Goal: Information Seeking & Learning: Learn about a topic

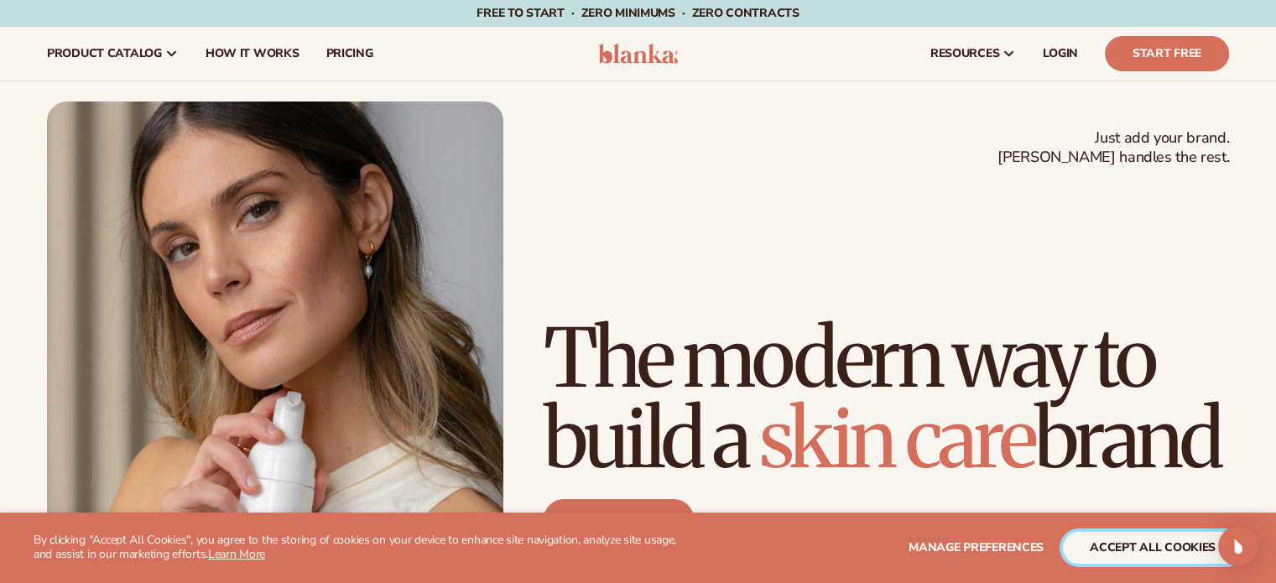
click at [1106, 553] on button "accept all cookies" at bounding box center [1153, 548] width 180 height 32
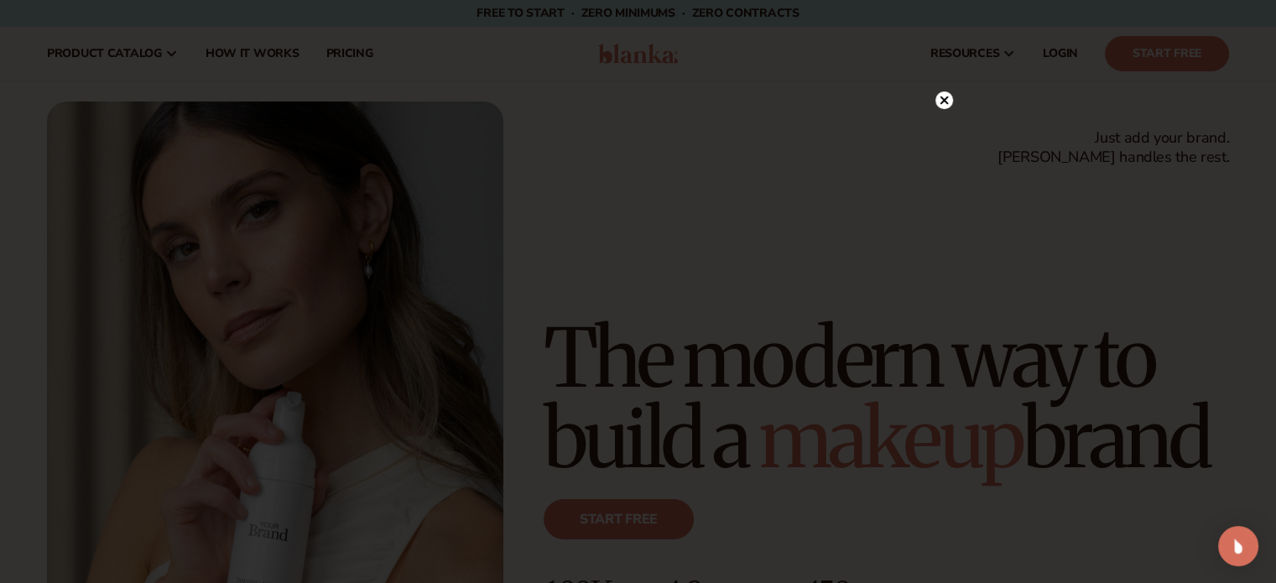
click at [946, 100] on circle at bounding box center [945, 100] width 18 height 18
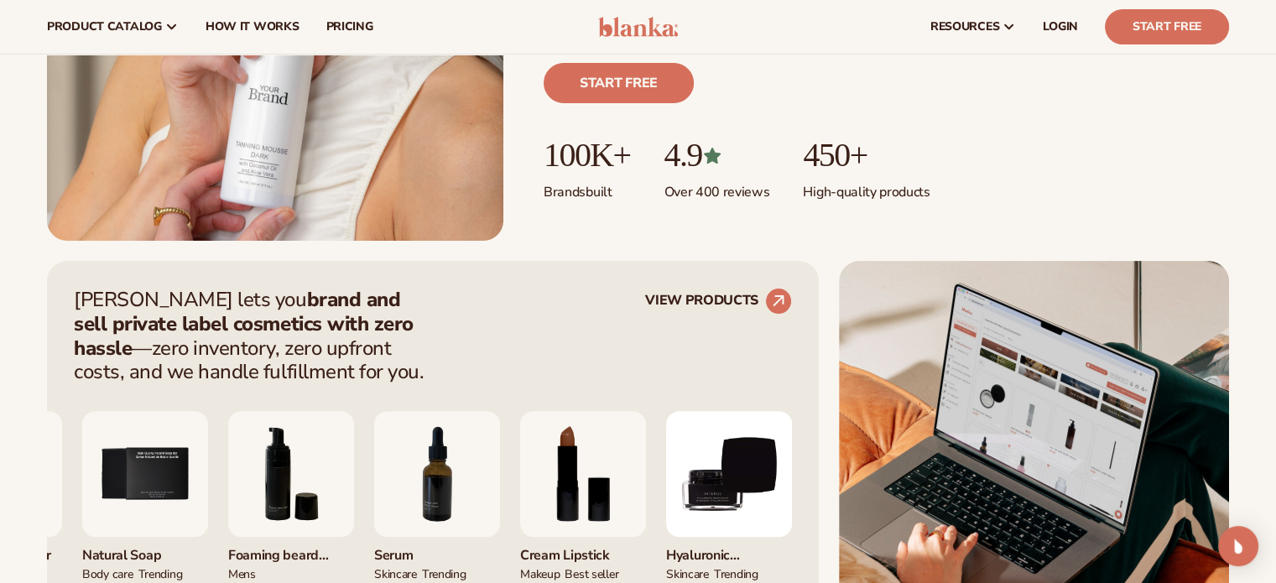
scroll to position [433, 0]
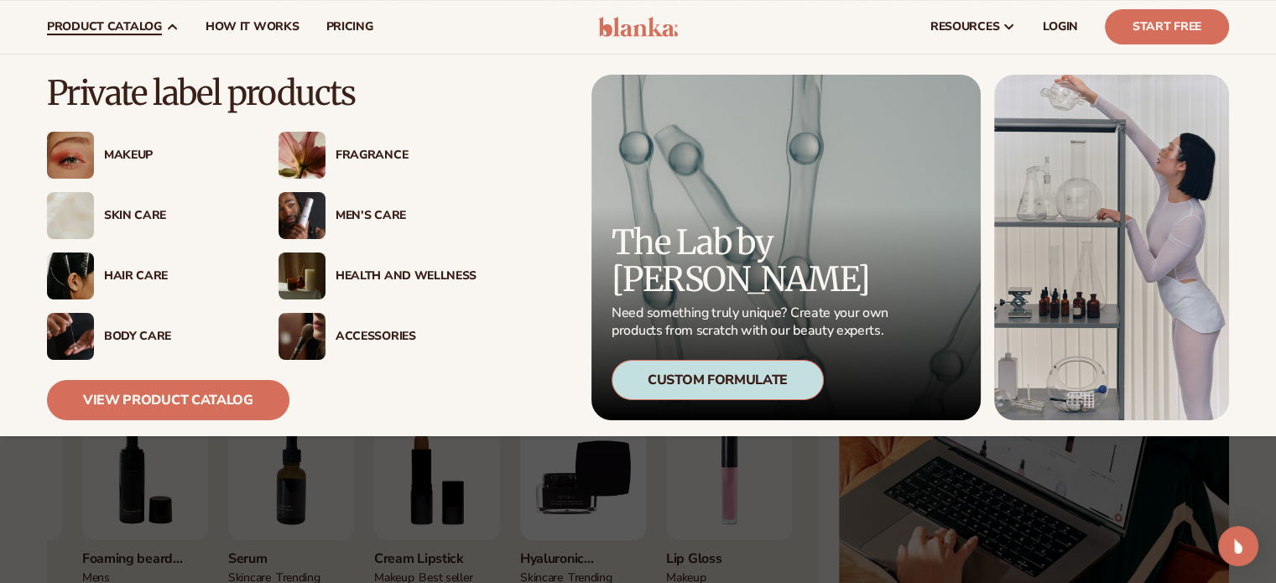
click at [374, 213] on div "Men’s Care" at bounding box center [406, 216] width 141 height 14
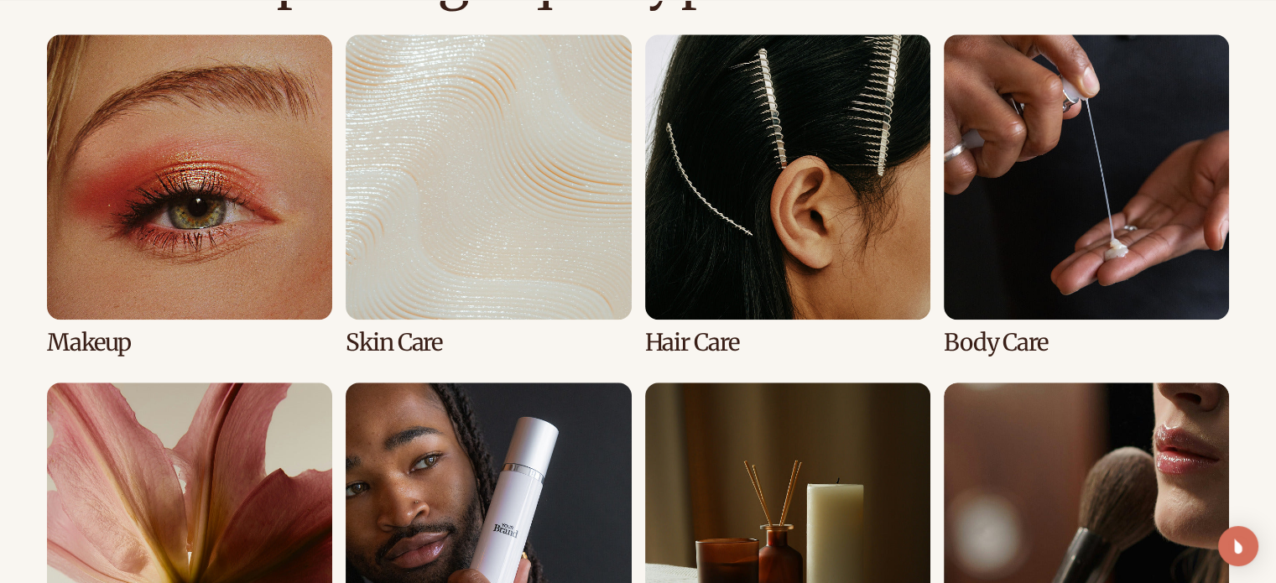
scroll to position [1229, 0]
click at [497, 178] on link "2 / 8" at bounding box center [488, 194] width 285 height 321
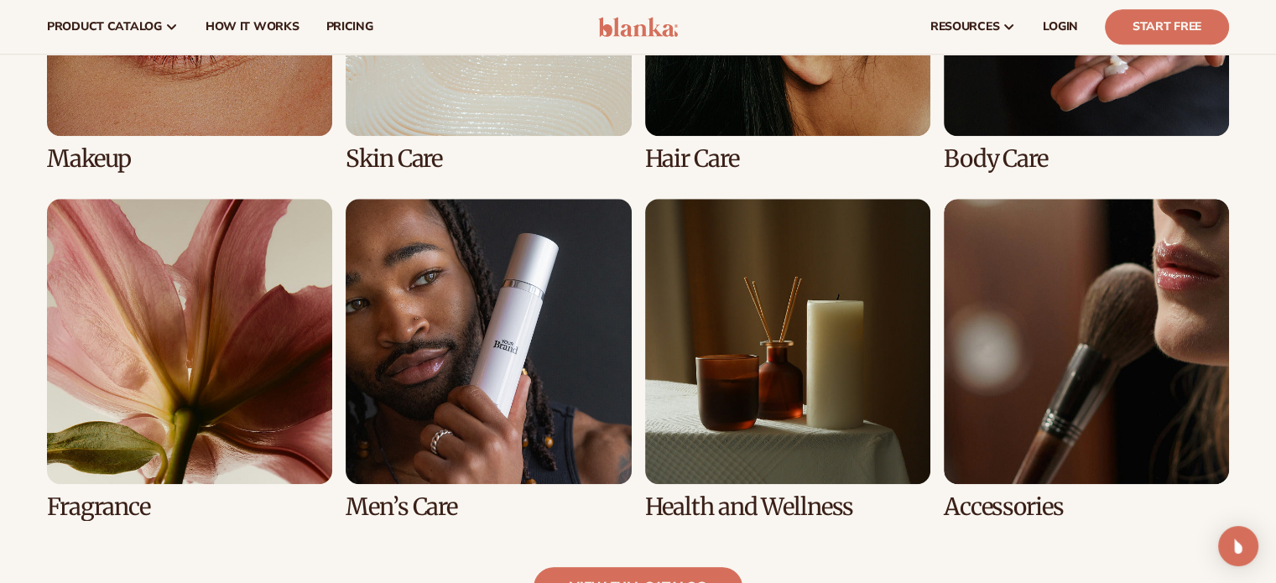
scroll to position [1436, 0]
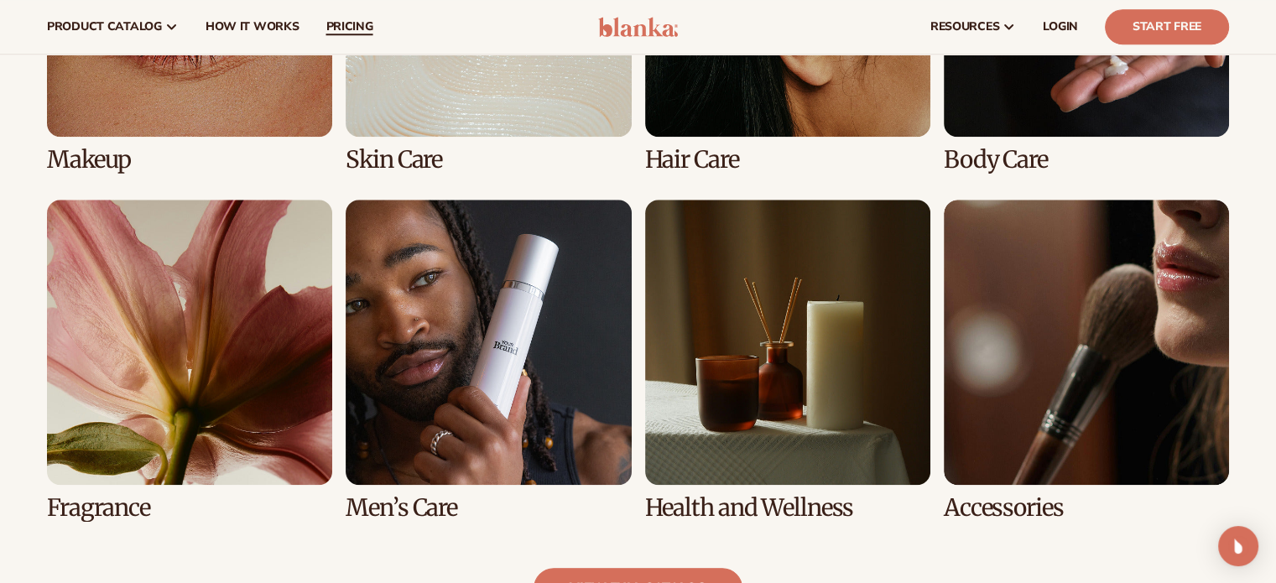
click at [349, 29] on span "pricing" at bounding box center [349, 26] width 47 height 13
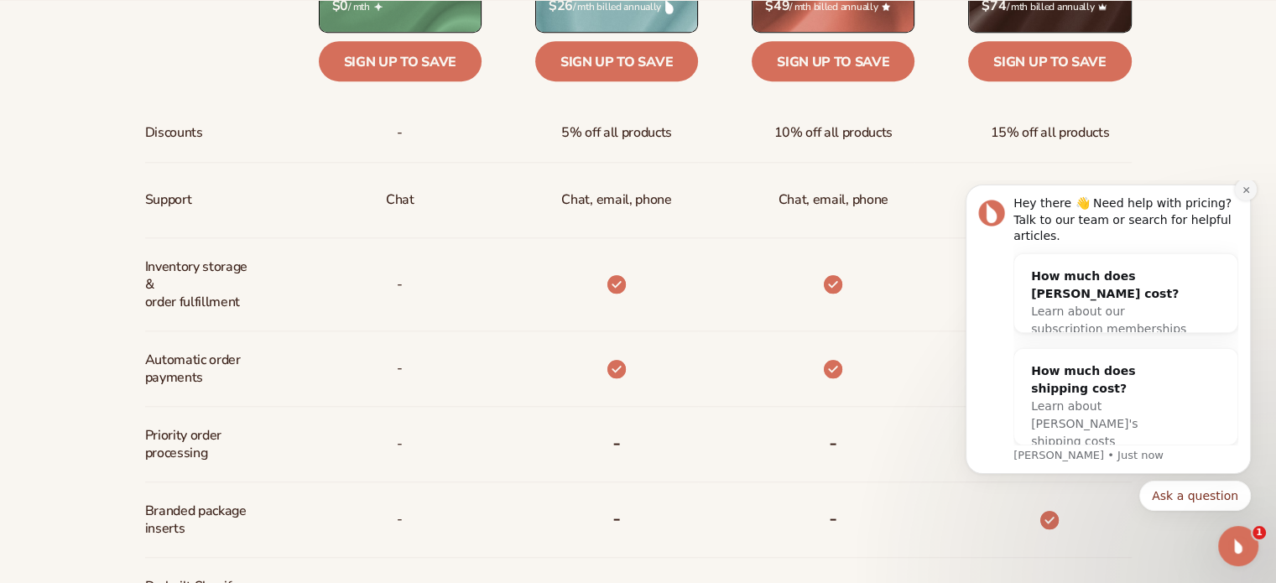
click at [1245, 195] on icon "Dismiss notification" at bounding box center [1246, 189] width 9 height 9
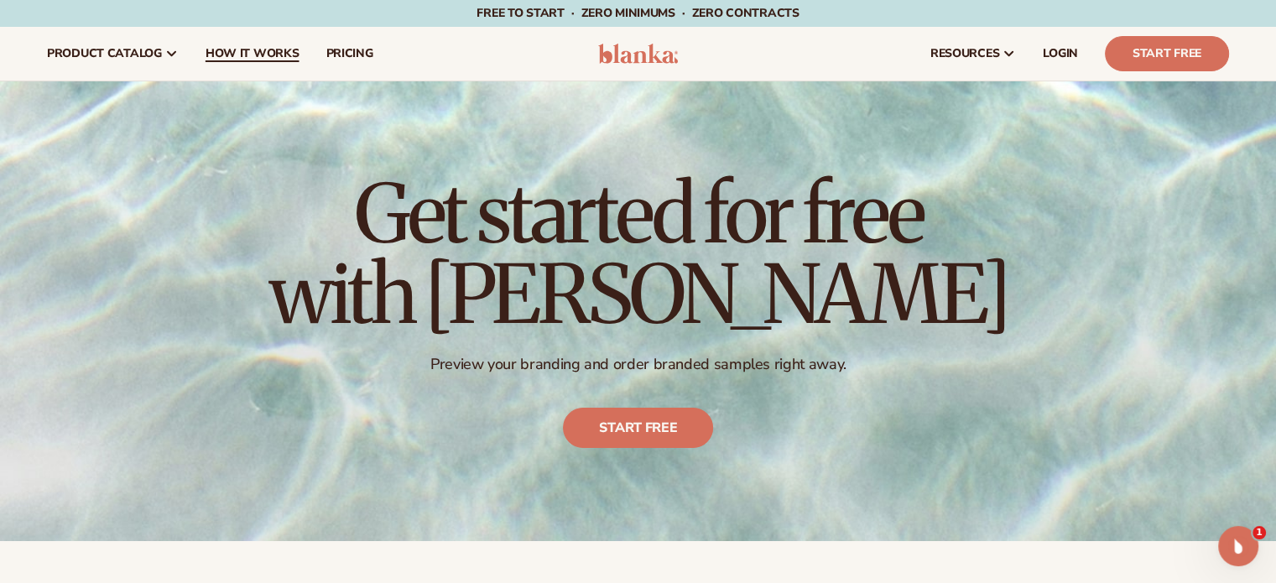
click at [224, 47] on span "How It Works" at bounding box center [253, 53] width 94 height 13
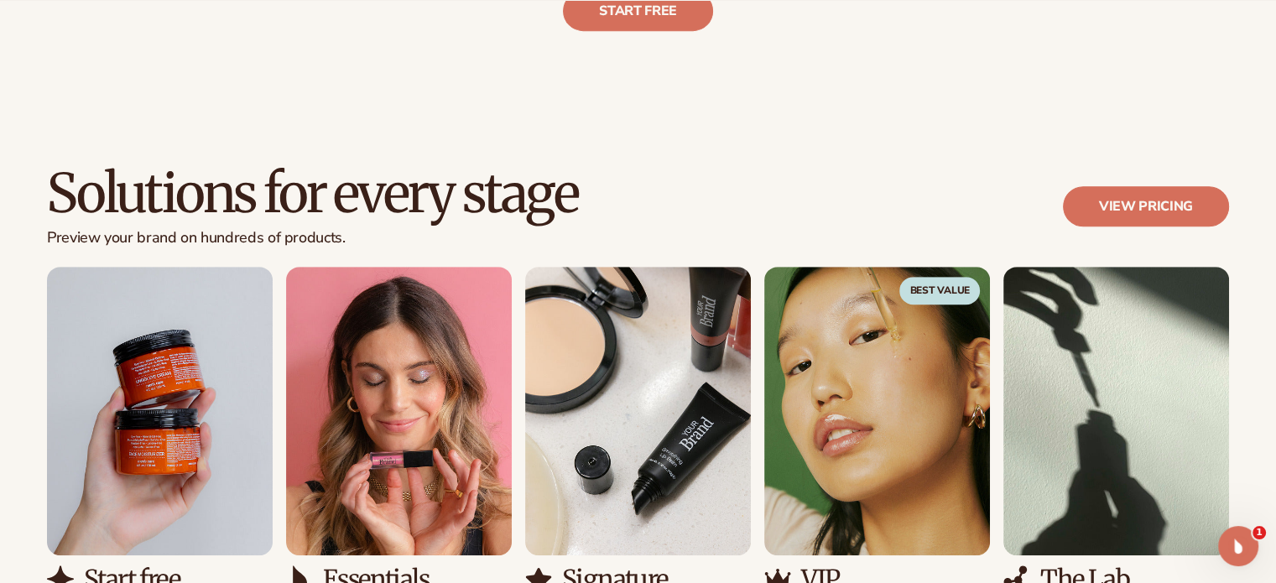
scroll to position [916, 0]
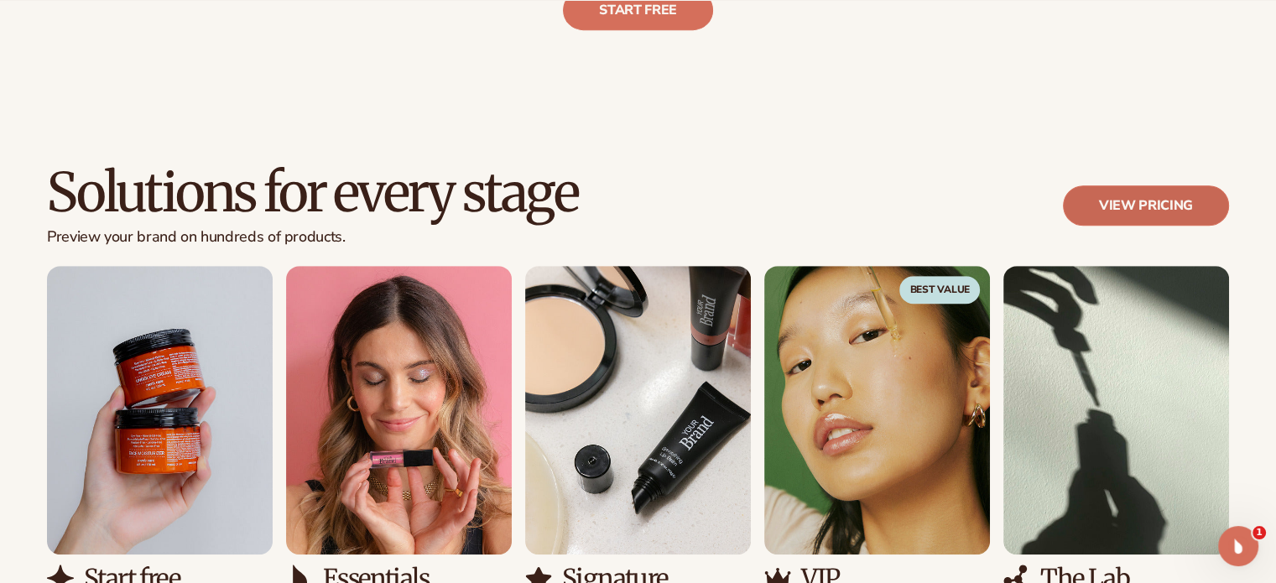
click at [1094, 197] on link "View pricing" at bounding box center [1146, 205] width 166 height 40
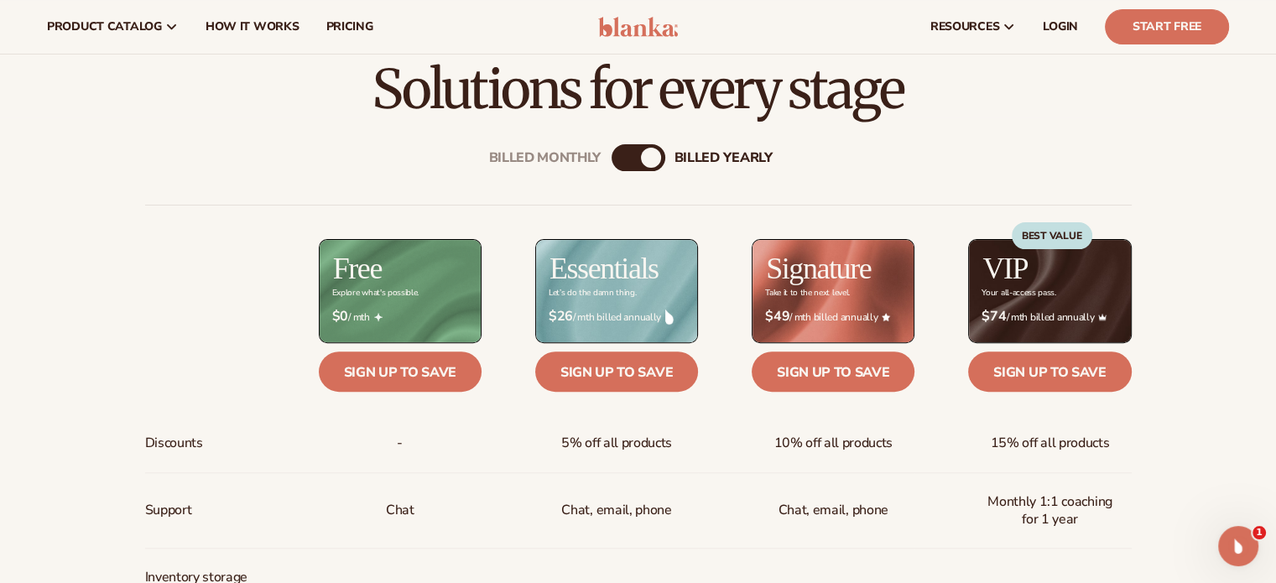
scroll to position [525, 0]
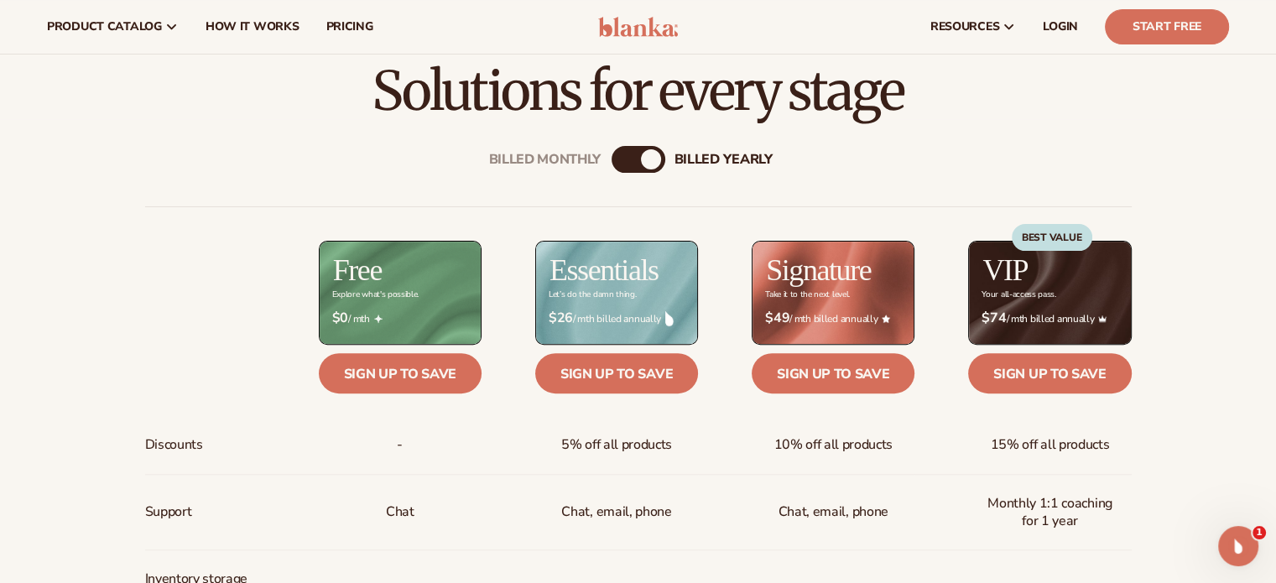
click at [644, 150] on div "Billed Monthly billed Yearly" at bounding box center [639, 159] width 54 height 27
click at [657, 157] on div "billed Yearly" at bounding box center [651, 159] width 20 height 20
drag, startPoint x: 650, startPoint y: 163, endPoint x: 586, endPoint y: 171, distance: 64.3
click at [624, 164] on div "Billed Monthly" at bounding box center [622, 159] width 20 height 20
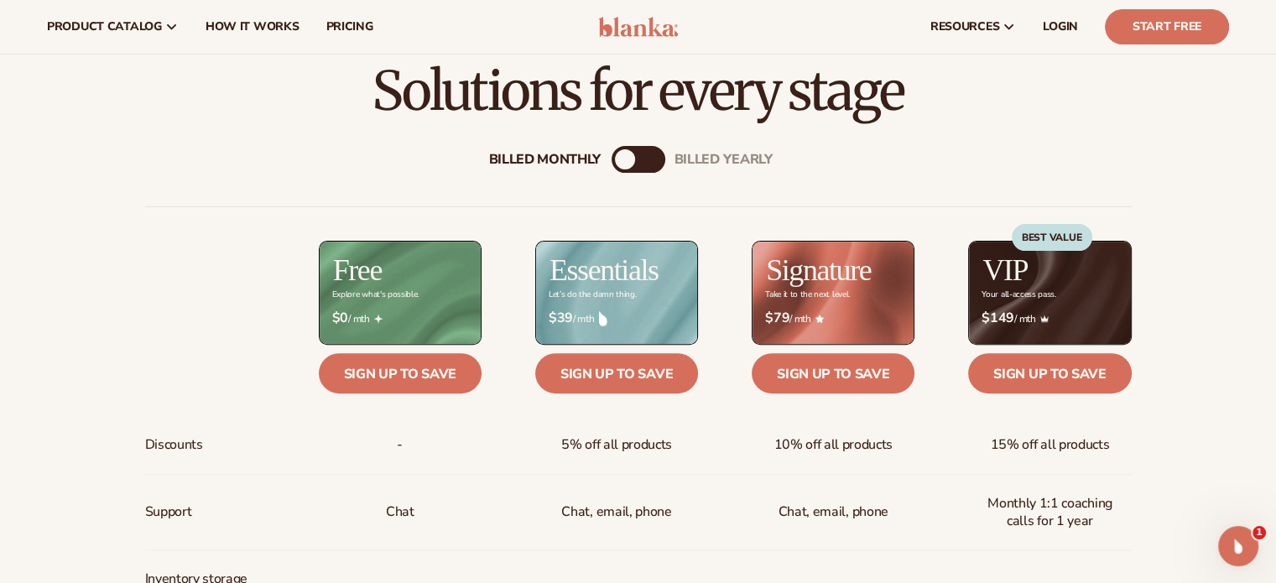
click at [624, 164] on div "Billed Monthly" at bounding box center [625, 159] width 20 height 20
click at [632, 159] on div "Billed Monthly" at bounding box center [625, 159] width 20 height 20
click at [639, 159] on div "Billed Monthly billed Yearly" at bounding box center [639, 159] width 54 height 27
click at [624, 159] on div "Billed Monthly" at bounding box center [625, 159] width 20 height 20
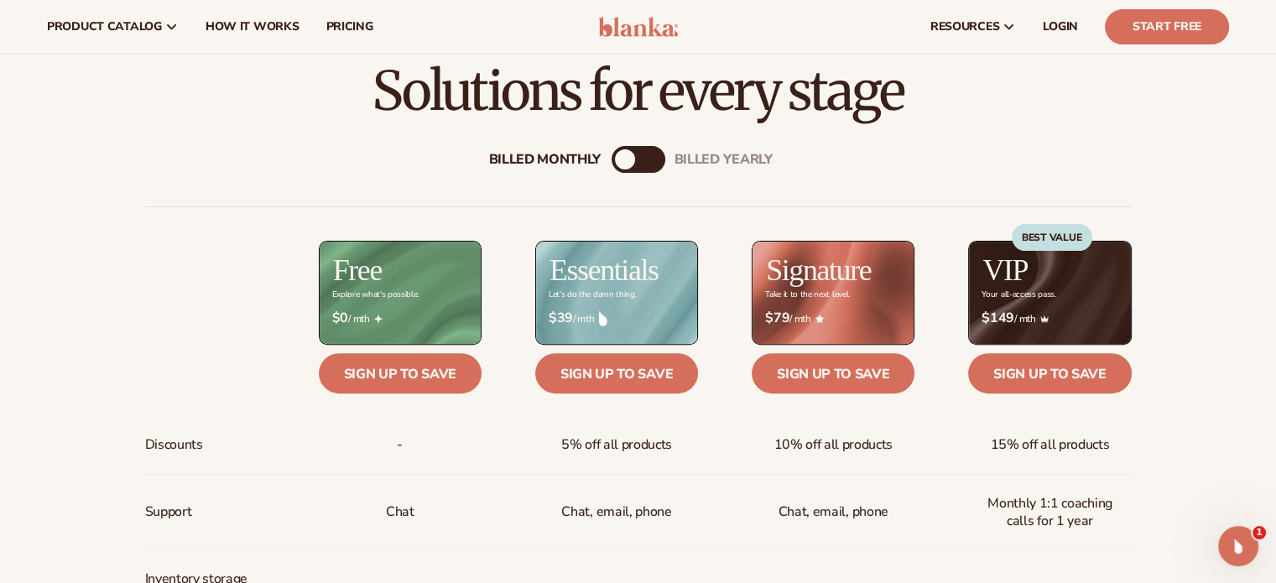
click at [628, 156] on div "Billed Monthly" at bounding box center [625, 159] width 20 height 20
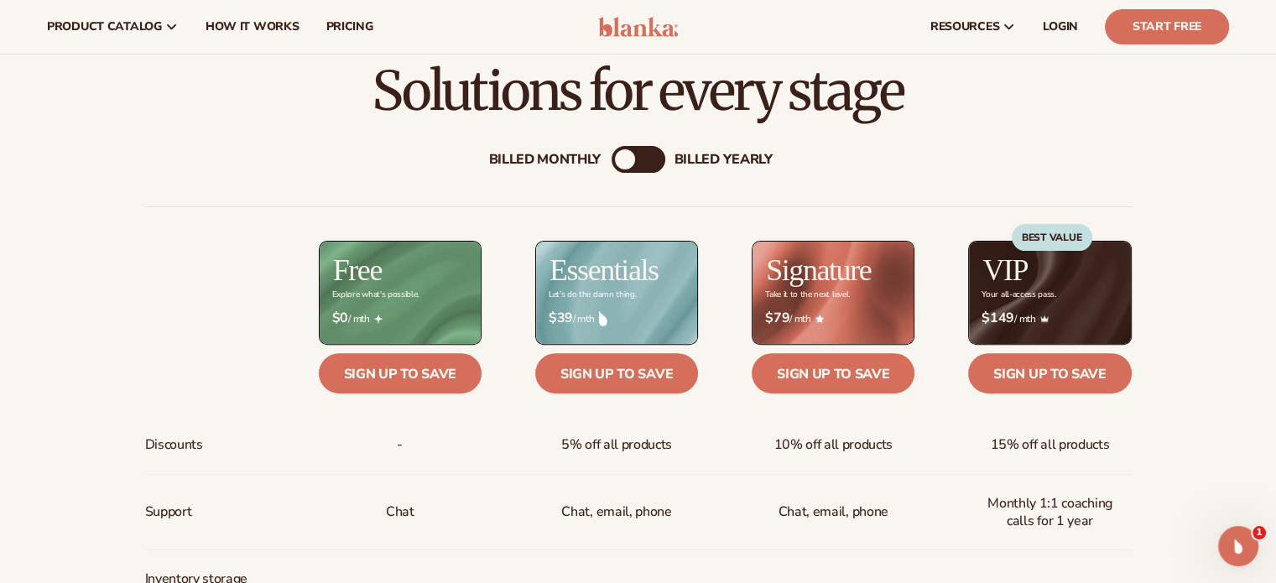
click at [745, 161] on div "billed Yearly" at bounding box center [724, 160] width 98 height 16
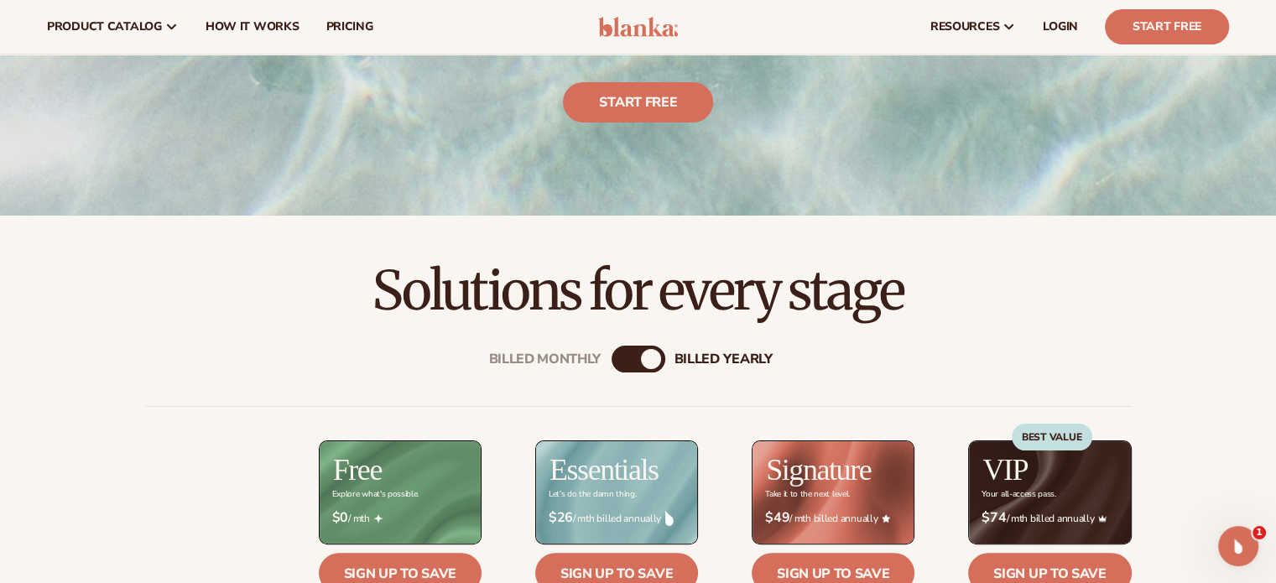
scroll to position [326, 0]
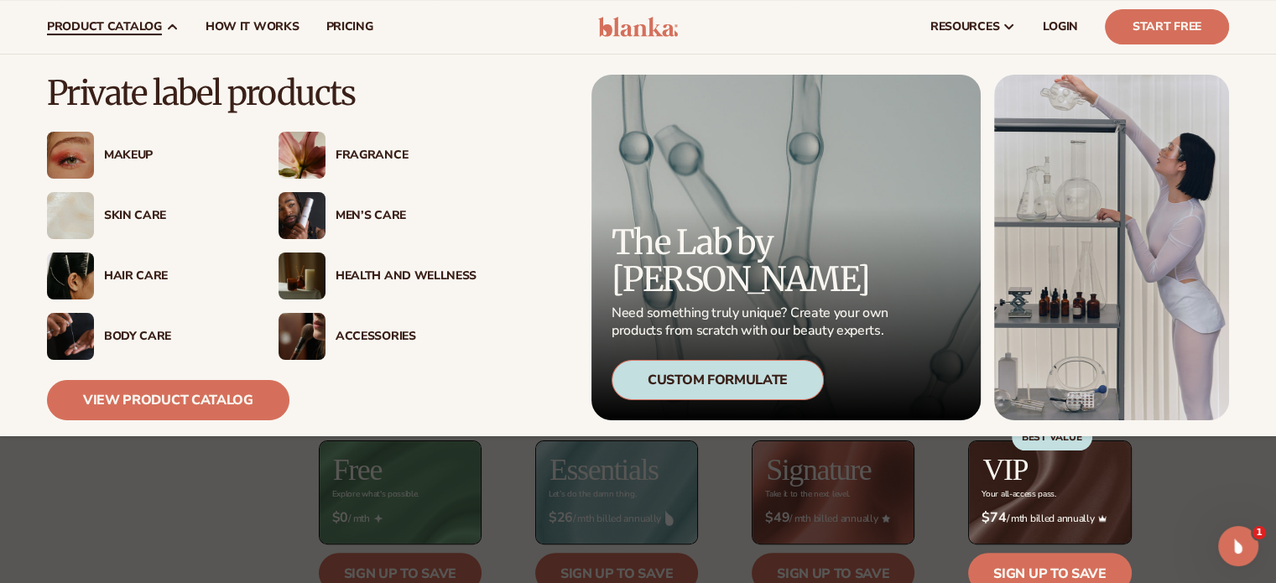
click at [145, 334] on div "Body Care" at bounding box center [174, 337] width 141 height 14
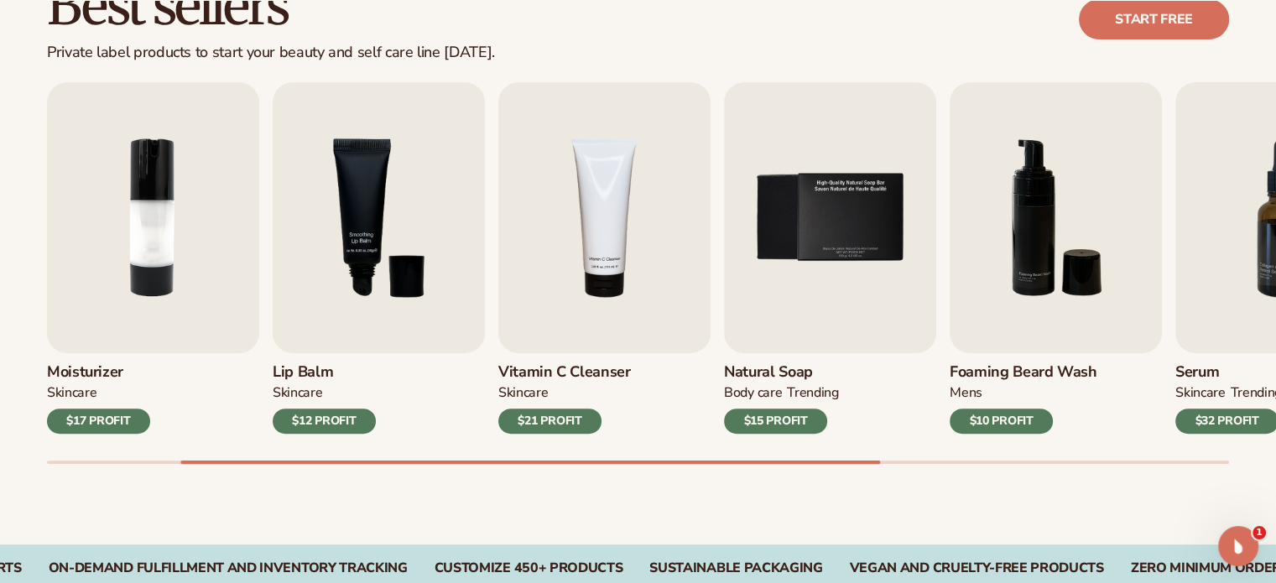
scroll to position [521, 0]
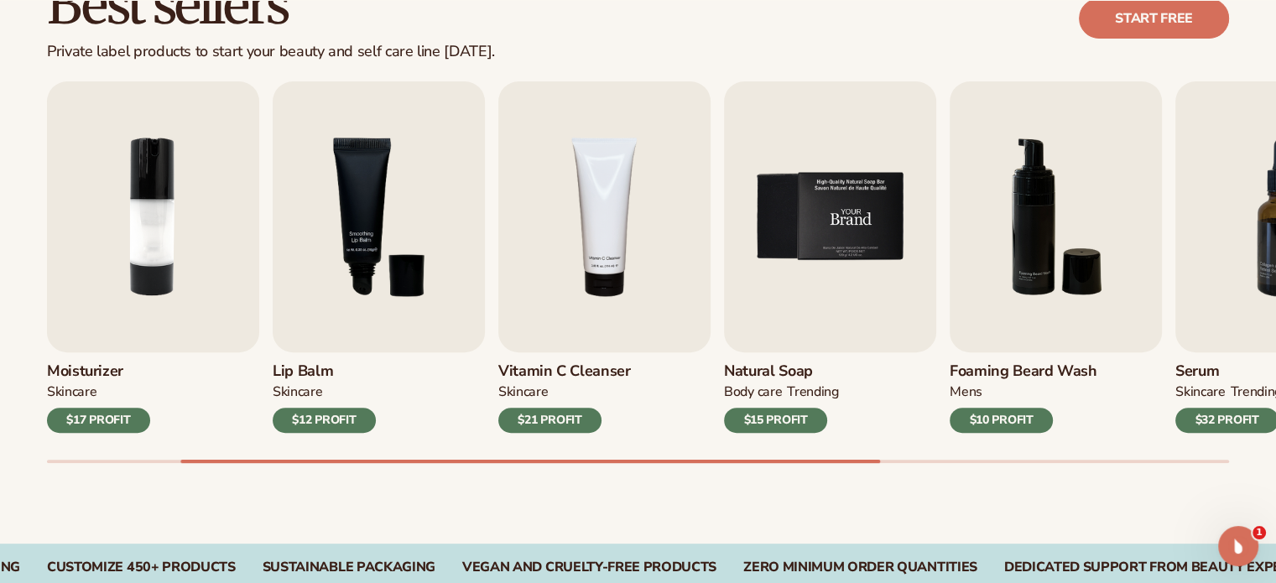
click at [811, 201] on img "5 / 9" at bounding box center [830, 216] width 212 height 271
click at [796, 319] on img "5 / 9" at bounding box center [830, 216] width 212 height 271
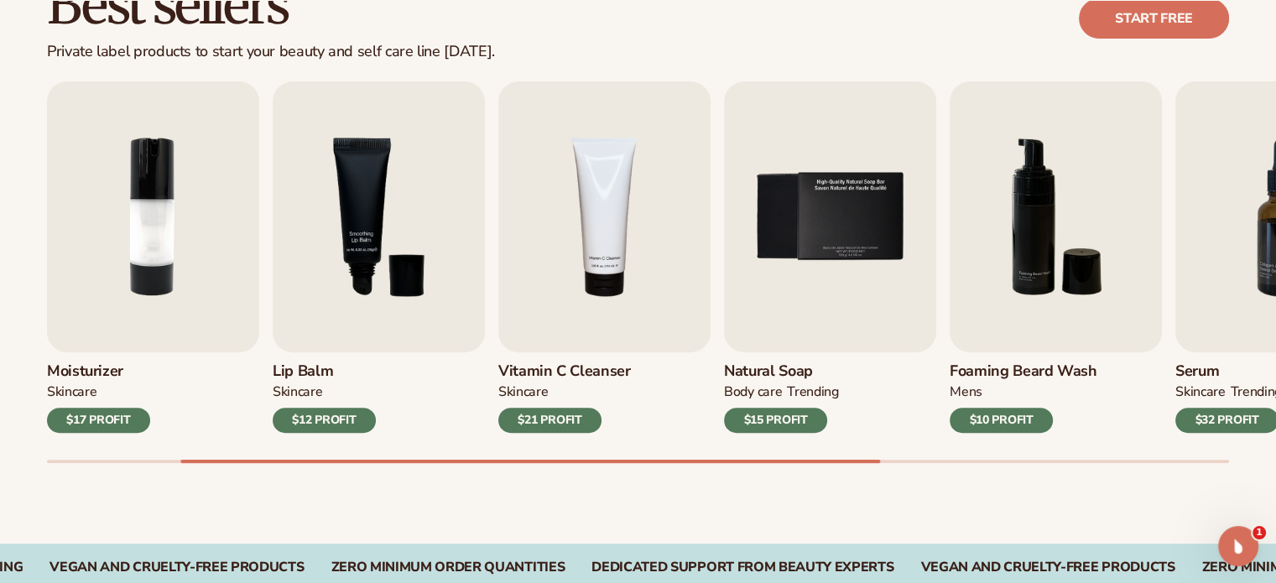
click at [772, 370] on h3 "Natural Soap" at bounding box center [781, 372] width 115 height 18
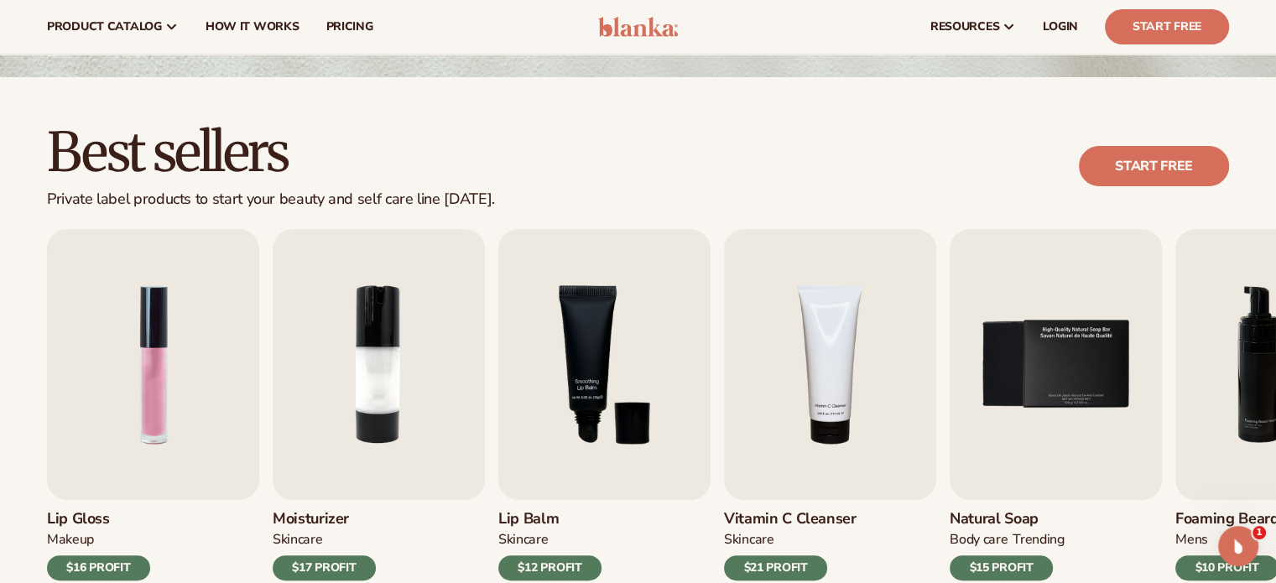
scroll to position [0, 0]
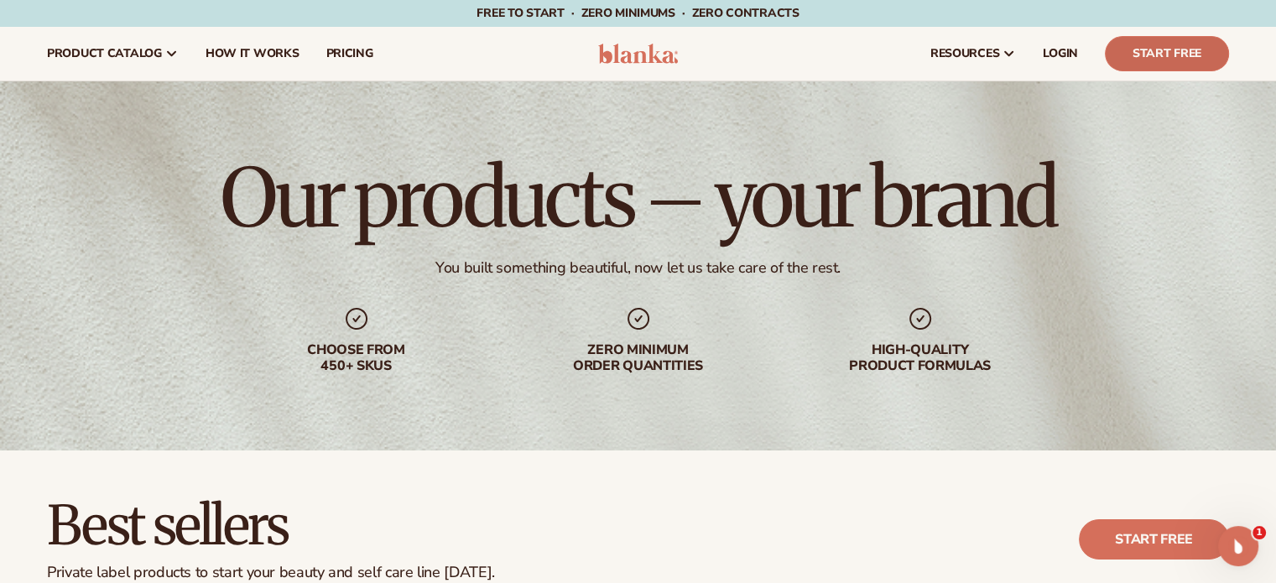
click at [1144, 54] on link "Start Free" at bounding box center [1167, 53] width 124 height 35
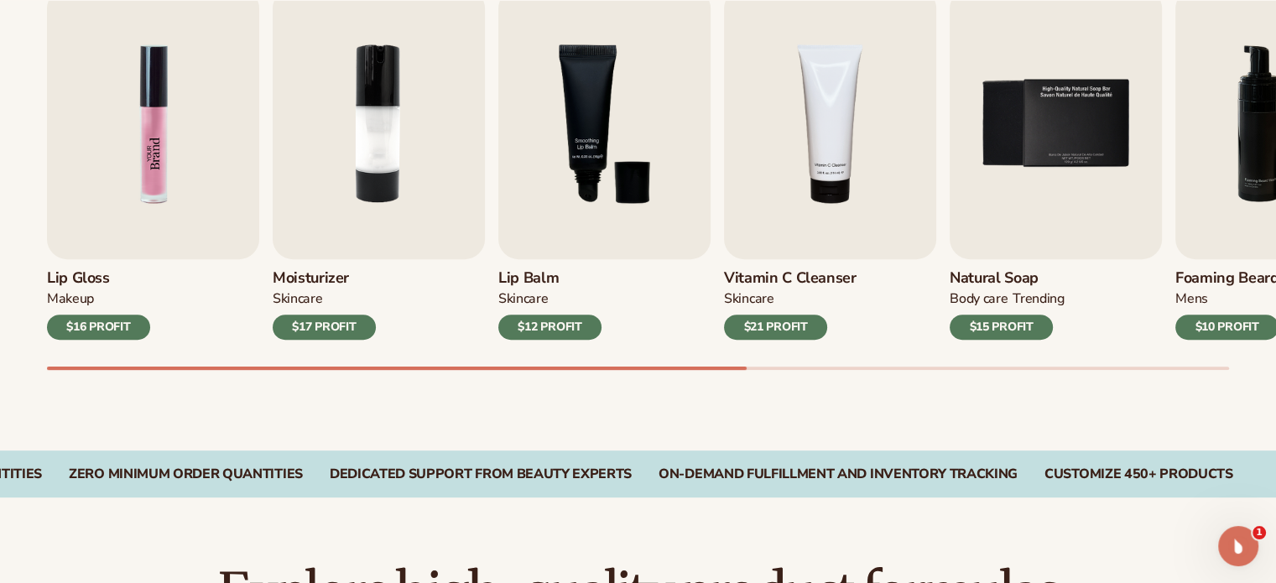
scroll to position [619, 0]
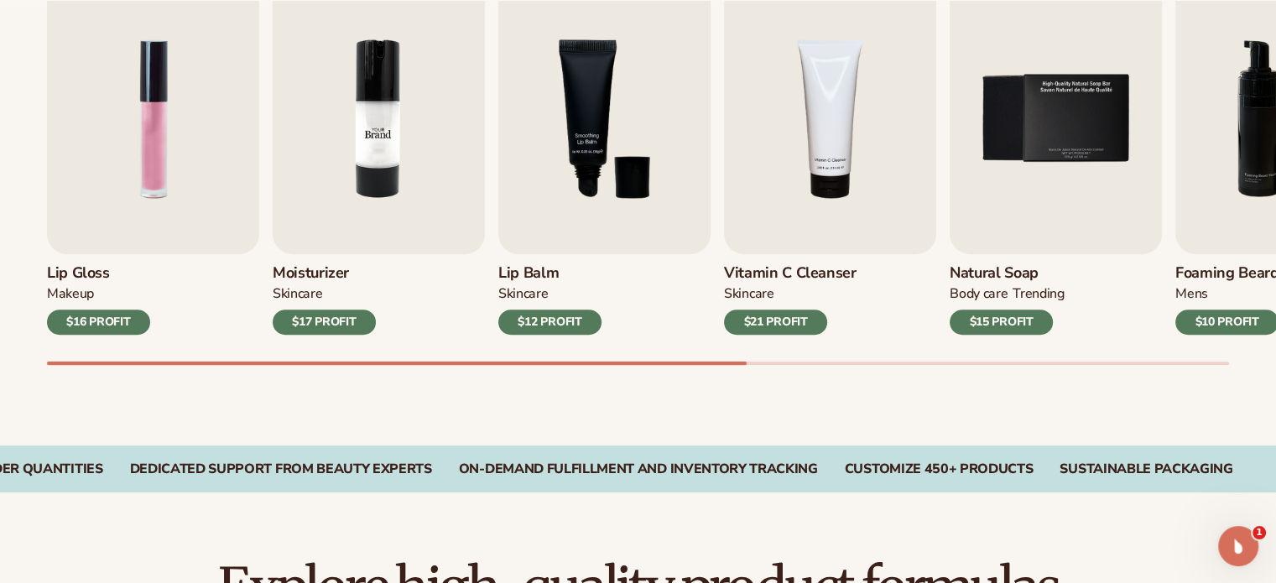
click at [384, 130] on img "2 / 9" at bounding box center [379, 118] width 212 height 271
click at [322, 317] on div "$17 PROFIT" at bounding box center [324, 322] width 103 height 25
click at [310, 269] on h3 "Moisturizer" at bounding box center [324, 273] width 103 height 18
click at [306, 292] on div "SKINCARE" at bounding box center [298, 294] width 50 height 18
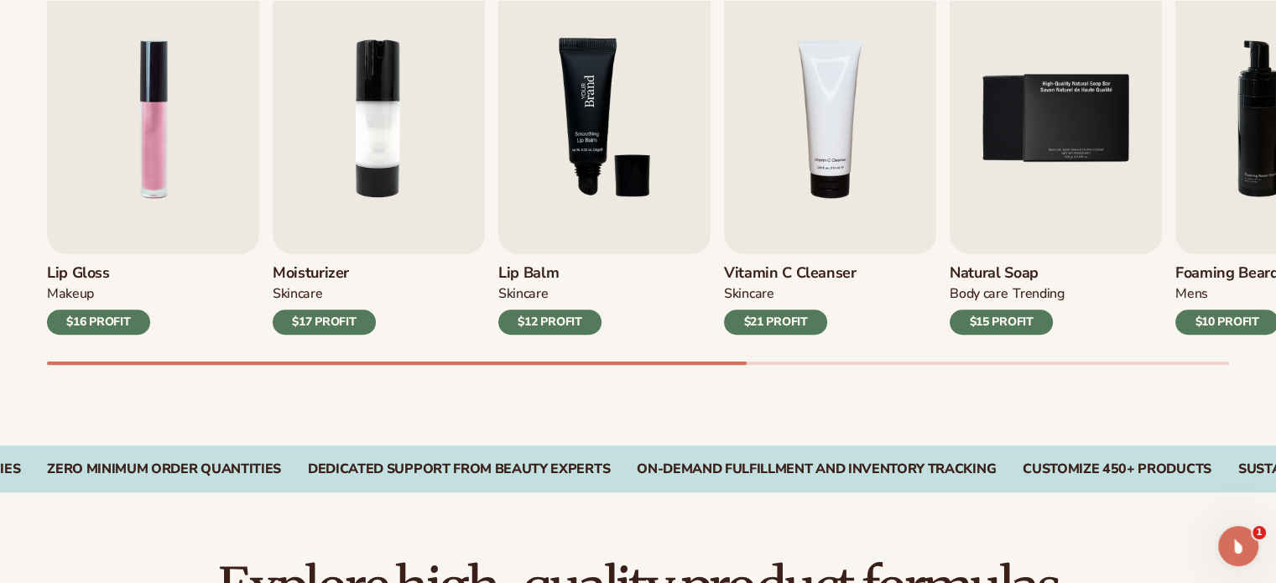
click at [600, 170] on img "3 / 9" at bounding box center [604, 118] width 212 height 271
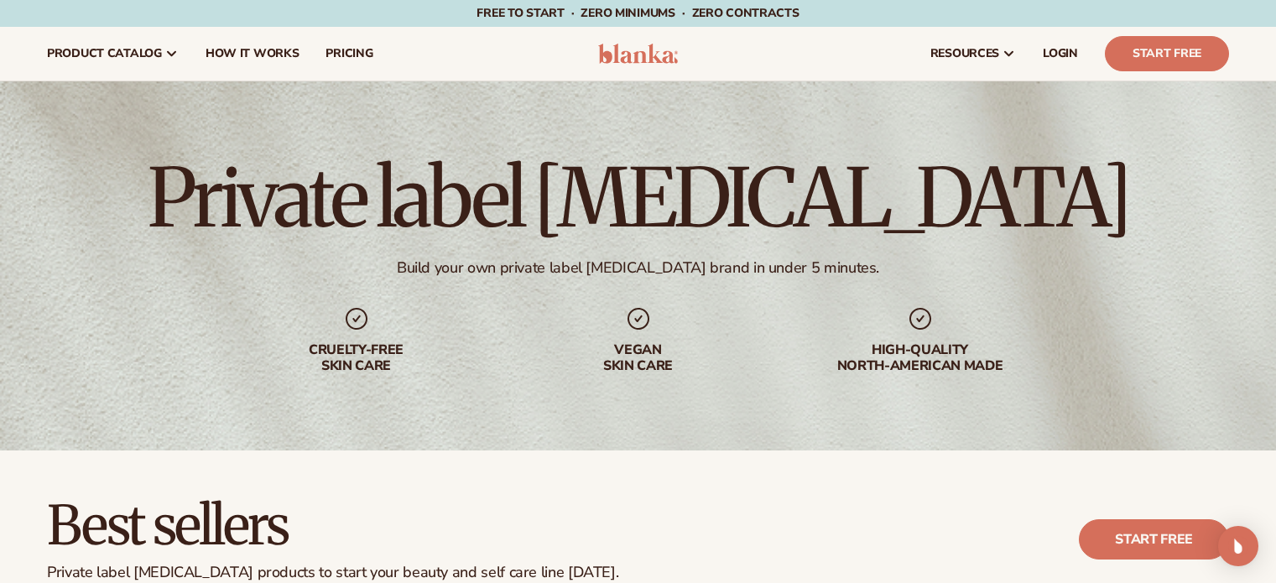
scroll to position [1413, 0]
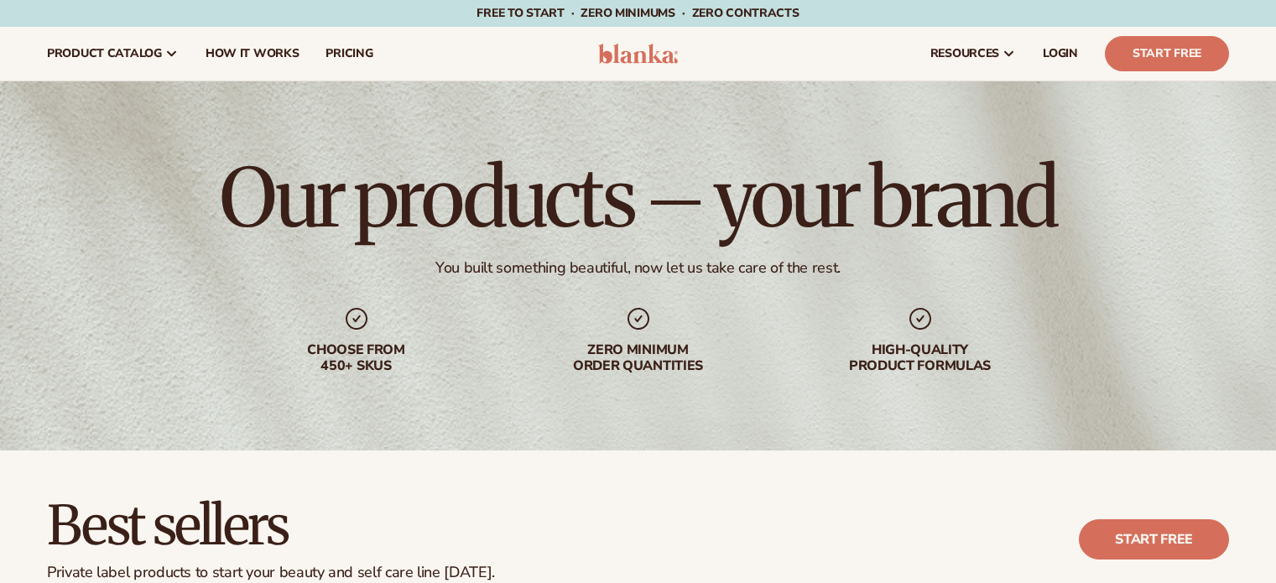
scroll to position [1229, 0]
